Goal: Information Seeking & Learning: Learn about a topic

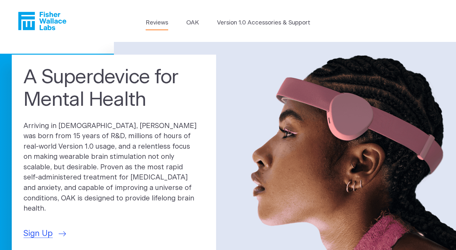
click at [146, 23] on link "Reviews" at bounding box center [157, 22] width 23 height 9
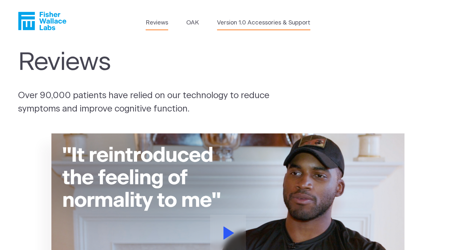
click at [247, 24] on link "Version 1.0 Accessories & Support" at bounding box center [263, 22] width 93 height 9
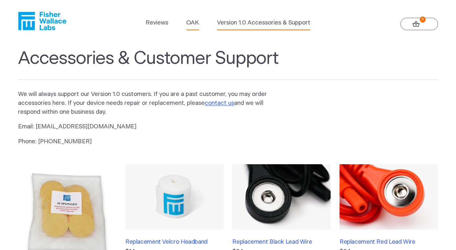
click at [186, 23] on link "OAK" at bounding box center [192, 22] width 13 height 9
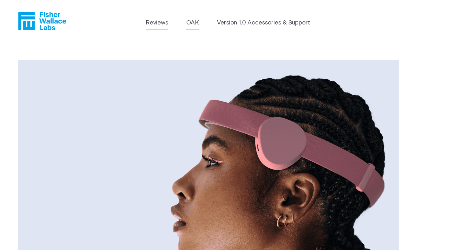
click at [146, 22] on link "Reviews" at bounding box center [157, 22] width 23 height 9
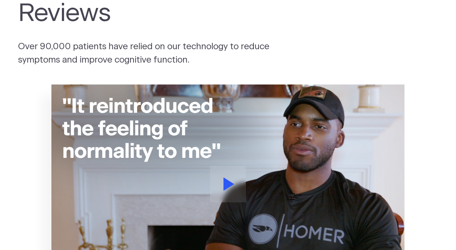
scroll to position [59, 0]
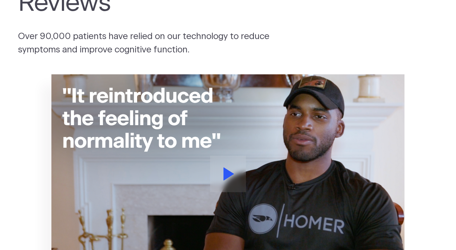
click at [229, 180] on icon at bounding box center [228, 173] width 10 height 13
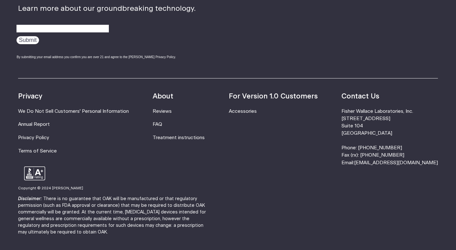
scroll to position [731, 0]
